Goal: Check status

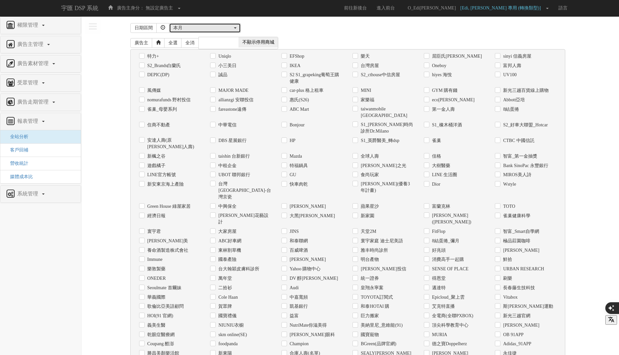
click at [221, 23] on button "本月" at bounding box center [205, 28] width 72 height 10
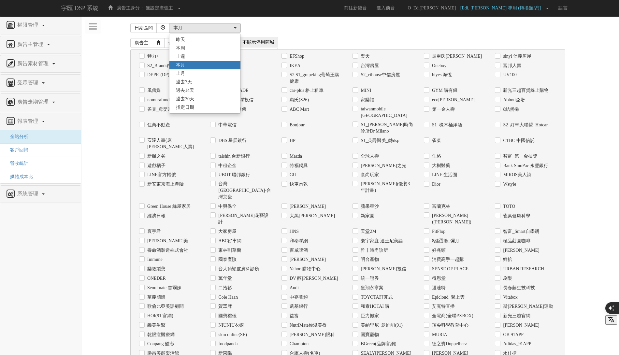
click at [289, 31] on div "[DATE] 本[PERSON_NAME] 本月 上月 過去7天 過去14天 過去30天 指定日期 本月 [DATE] 本[PERSON_NAME] 本月 上…" at bounding box center [369, 28] width 401 height 10
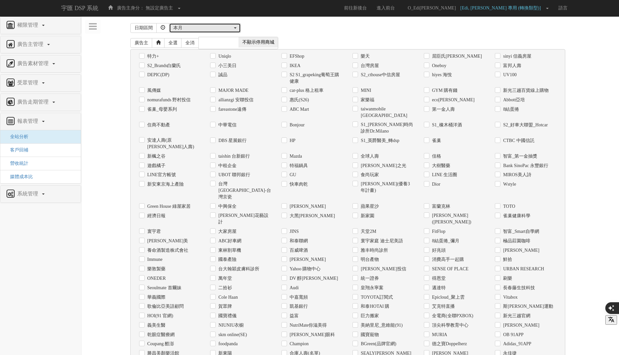
click at [210, 24] on button "本月" at bounding box center [205, 28] width 72 height 10
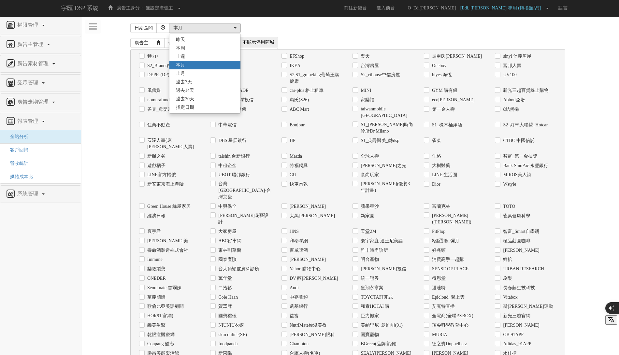
click at [263, 20] on div "權限管理 新增使用者 修改使用者 24 角色與權限 廣告主管理 新增廣告主 修改廣告主 廣告主活動 轉換類型 廣告素材管理 廣告素材 素材預約變更 自訂貨架商…" at bounding box center [350, 269] width 538 height 506
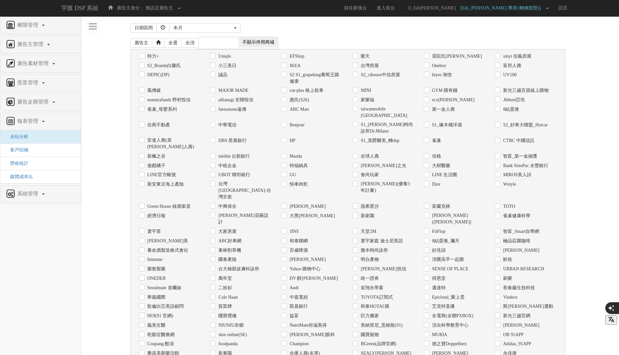
click at [217, 56] on label "Uniqlo" at bounding box center [224, 56] width 14 height 7
click at [214, 56] on input "Uniqlo" at bounding box center [212, 56] width 4 height 4
checkbox input "true"
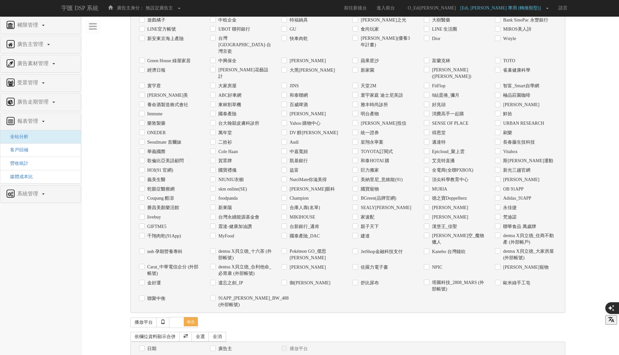
click at [147, 346] on label "日期" at bounding box center [151, 349] width 11 height 7
click at [143, 347] on input "日期" at bounding box center [141, 349] width 4 height 4
checkbox input "true"
